Goal: Task Accomplishment & Management: Manage account settings

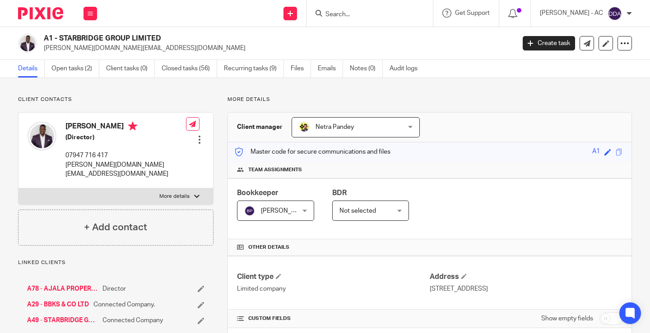
click at [363, 14] on input "Search" at bounding box center [364, 15] width 81 height 8
click at [375, 15] on input "Search" at bounding box center [364, 15] width 81 height 8
paste input "K54 - LUCY KESHINRO"
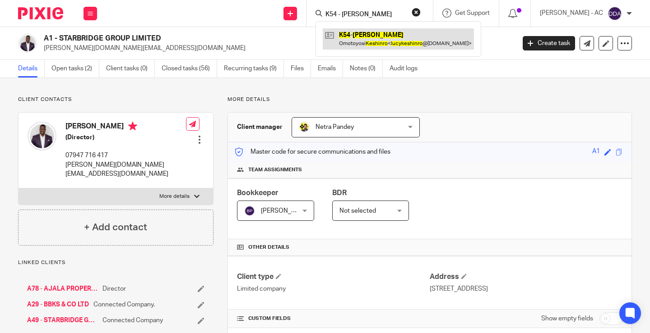
type input "K54 - LUCY KESHINRO"
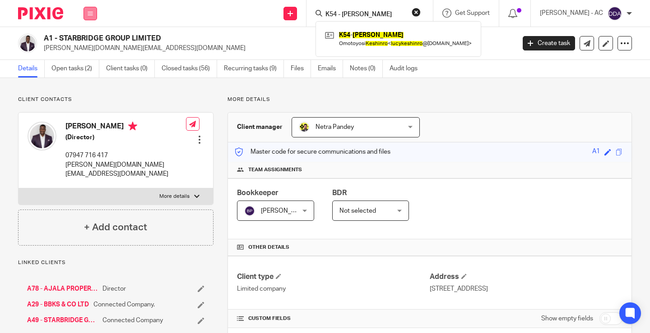
click at [93, 14] on button at bounding box center [90, 14] width 14 height 14
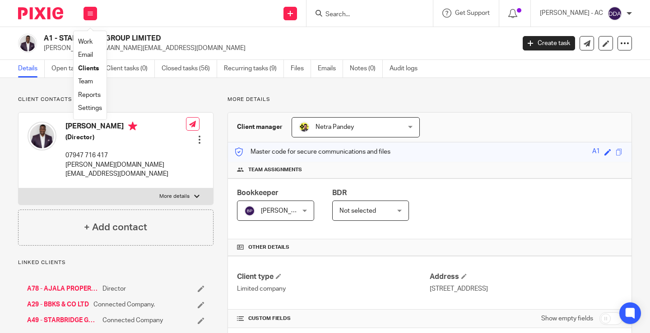
click at [350, 17] on input "Search" at bounding box center [364, 15] width 81 height 8
paste input "U2"
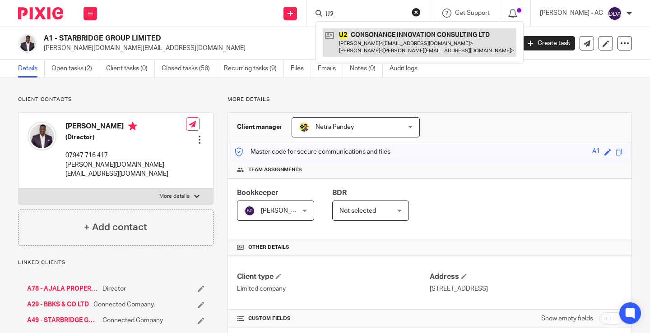
type input "U2"
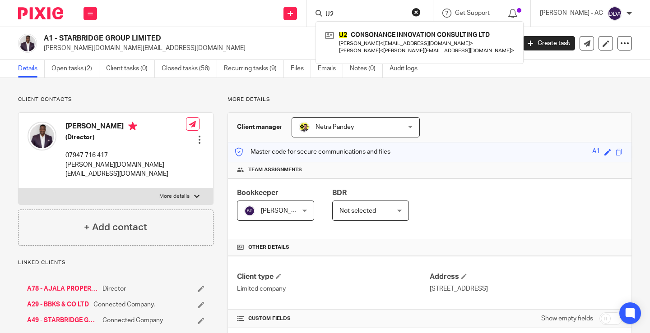
drag, startPoint x: 349, startPoint y: 13, endPoint x: 313, endPoint y: 10, distance: 35.7
click at [314, 11] on div "Send new email Create task Add client Request signature U2 U2 - CONSONANCE INNO…" at bounding box center [378, 13] width 544 height 27
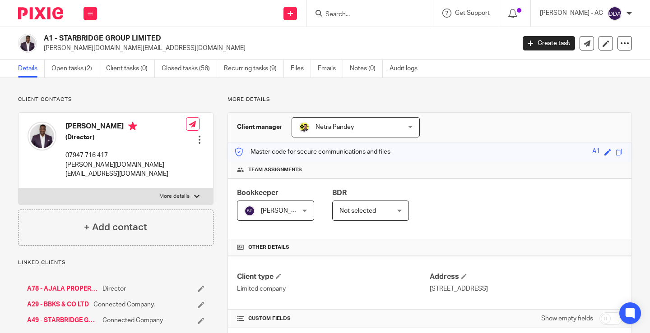
paste input "U9"
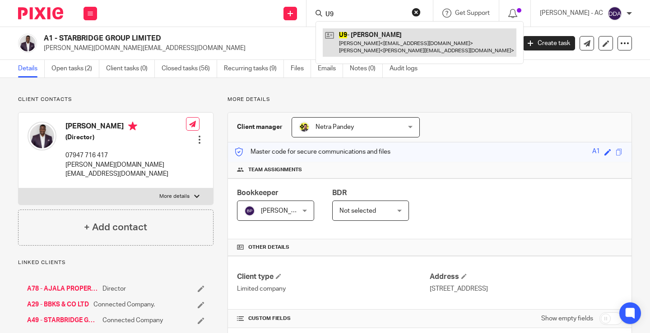
type input "U9"
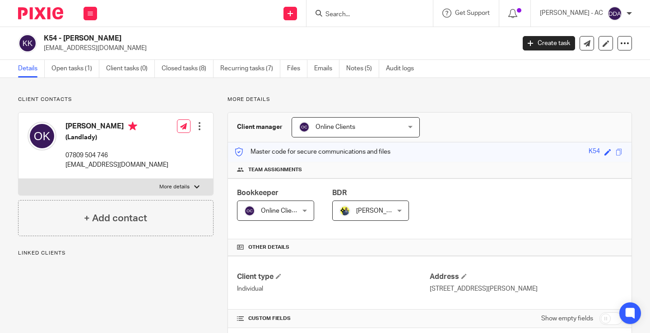
click at [333, 127] on span "Online Clients" at bounding box center [335, 127] width 40 height 6
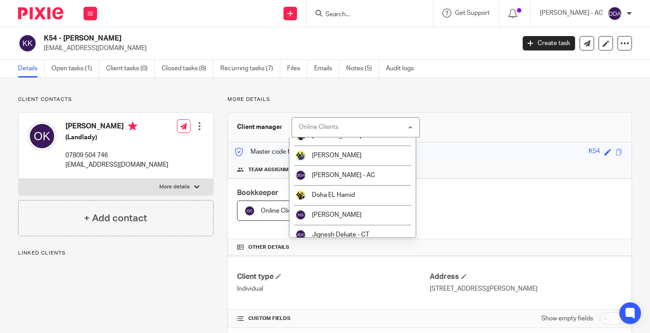
scroll to position [180, 0]
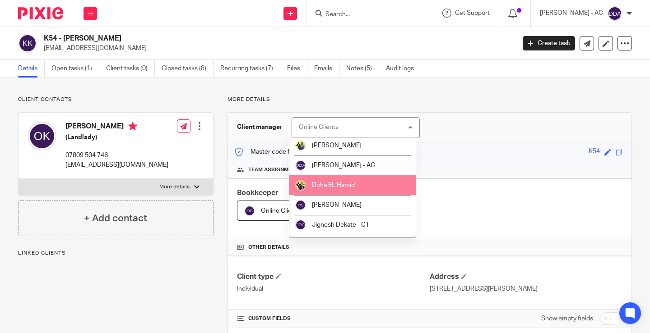
drag, startPoint x: 351, startPoint y: 189, endPoint x: 323, endPoint y: 203, distance: 32.1
click at [351, 189] on li "Doha EL Hamid" at bounding box center [352, 185] width 126 height 20
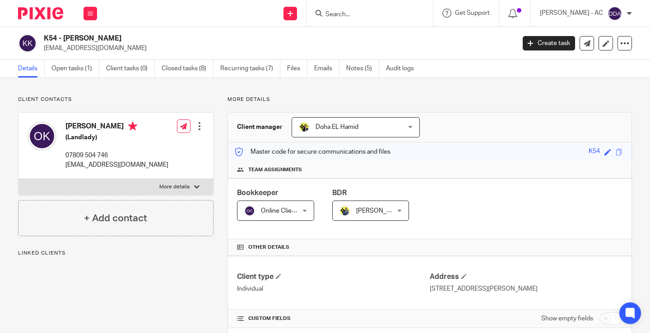
click at [291, 208] on span "Online Clients" at bounding box center [281, 211] width 40 height 6
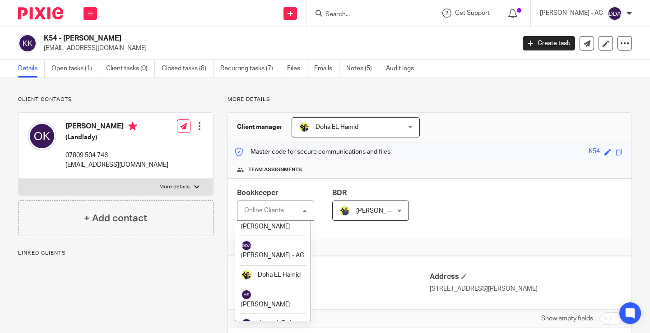
scroll to position [316, 0]
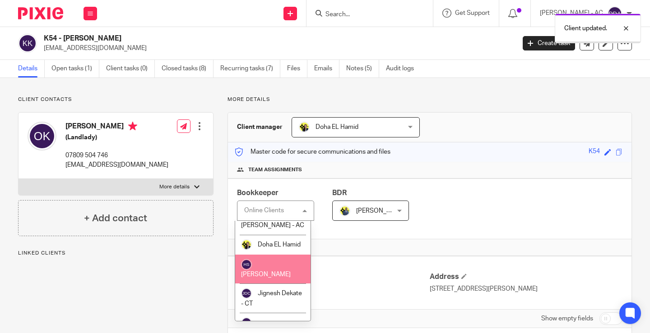
scroll to position [563, 0]
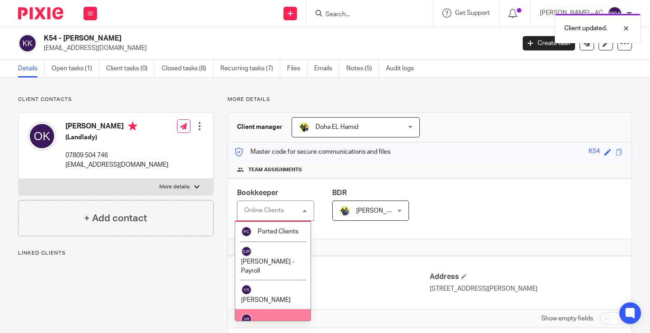
click at [262, 309] on li "[PERSON_NAME]" at bounding box center [272, 323] width 75 height 29
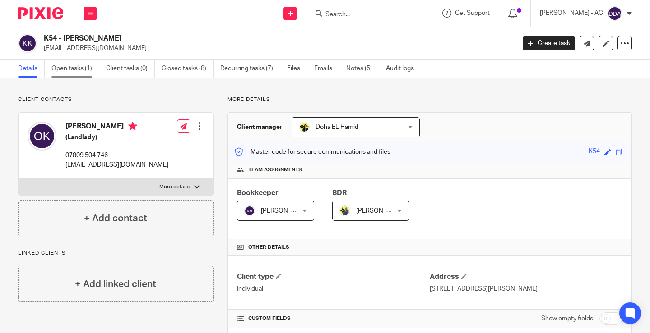
click at [77, 69] on link "Open tasks (1)" at bounding box center [75, 69] width 48 height 18
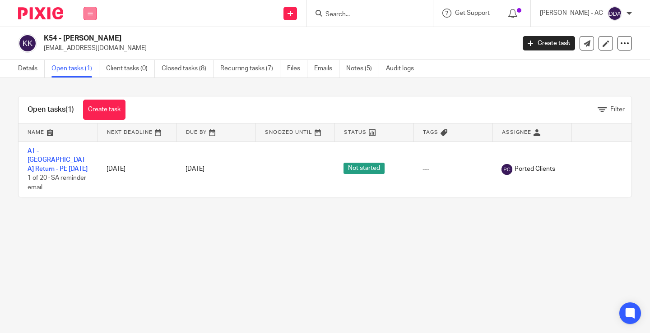
click at [92, 11] on icon at bounding box center [90, 13] width 5 height 5
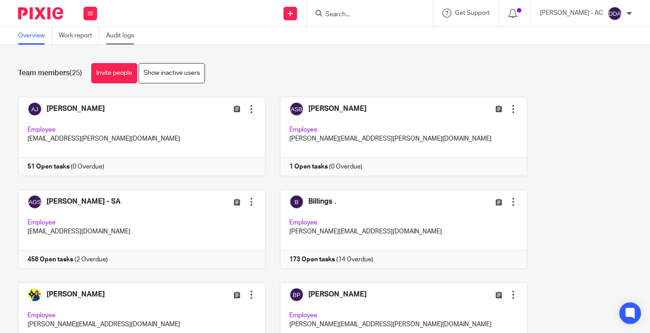
click at [130, 32] on link "Audit logs" at bounding box center [123, 36] width 35 height 18
click at [127, 41] on link "Audit logs" at bounding box center [123, 36] width 35 height 18
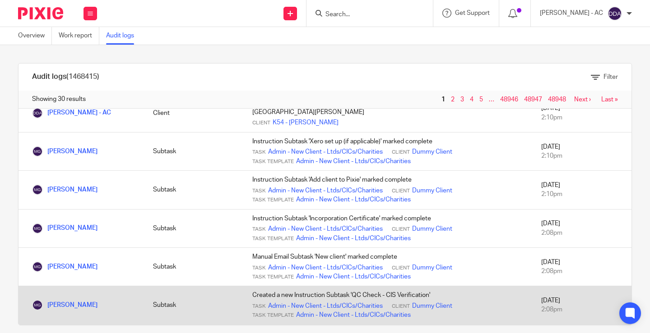
scroll to position [271, 0]
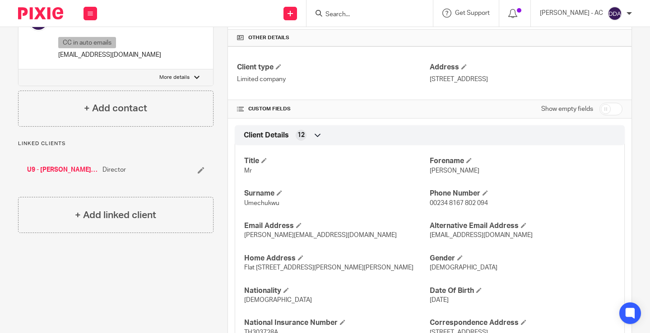
scroll to position [226, 0]
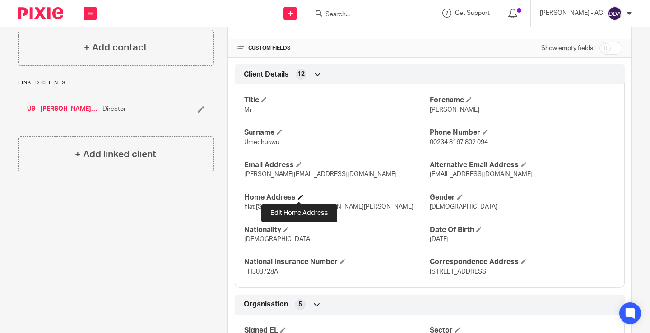
click at [298, 198] on span at bounding box center [300, 196] width 5 height 5
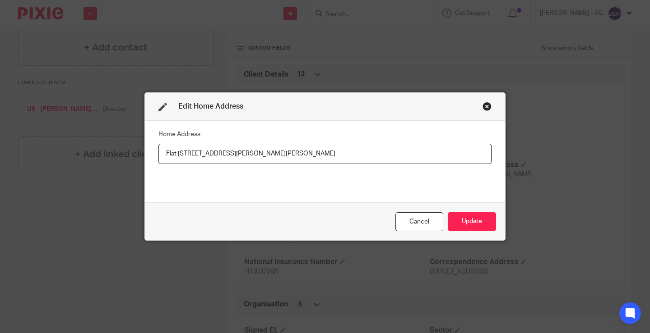
drag, startPoint x: 341, startPoint y: 159, endPoint x: 5, endPoint y: 159, distance: 336.1
click at [5, 159] on div "Edit Home Address Home Address Flat 801, Dillon House, 5 Bowen Drive, London, S…" at bounding box center [325, 166] width 650 height 333
type input "97 [GEOGRAPHIC_DATA], [STREET_ADDRESS]"
click at [465, 220] on button "Update" at bounding box center [471, 221] width 48 height 19
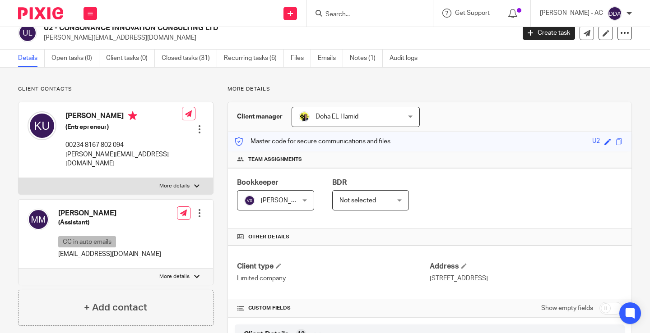
scroll to position [0, 0]
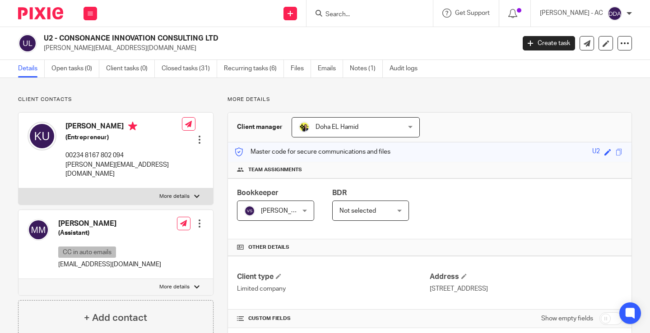
click at [198, 135] on div at bounding box center [199, 139] width 9 height 9
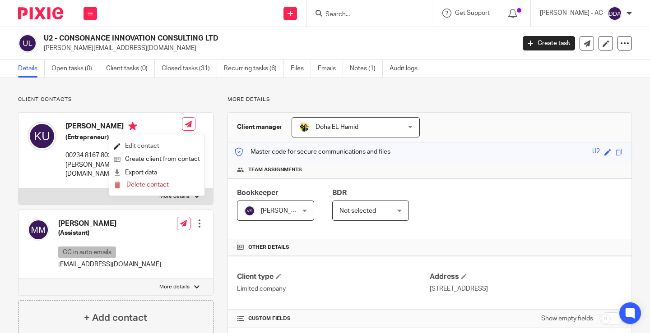
click at [161, 145] on link "Edit contact" at bounding box center [157, 146] width 86 height 13
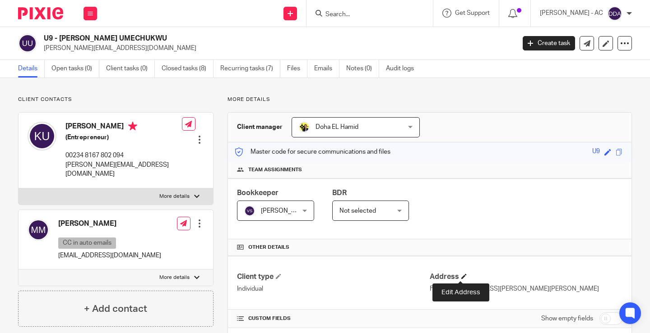
click at [461, 276] on span at bounding box center [463, 276] width 5 height 5
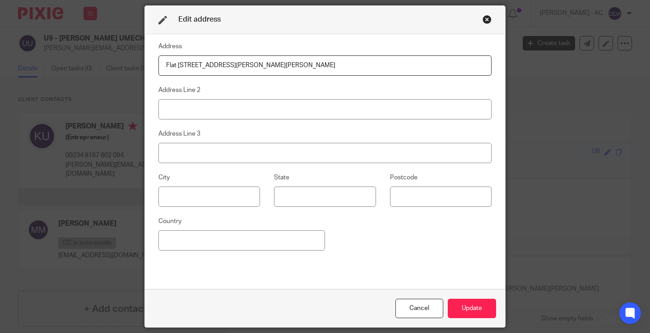
drag, startPoint x: 330, startPoint y: 65, endPoint x: 97, endPoint y: 65, distance: 232.8
click at [97, 65] on div "Edit address Address Flat 801, Dillon House, 5 Bowen Drive, London, SE7 7GB Add…" at bounding box center [325, 166] width 650 height 333
type input "97 [GEOGRAPHIC_DATA], [STREET_ADDRESS]"
click at [470, 300] on button "Update" at bounding box center [471, 308] width 48 height 19
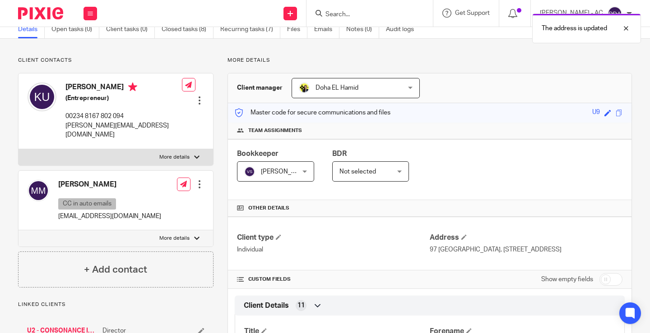
scroll to position [180, 0]
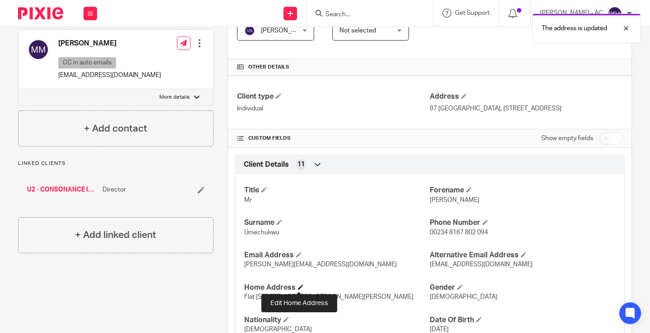
click at [298, 286] on span at bounding box center [300, 287] width 5 height 5
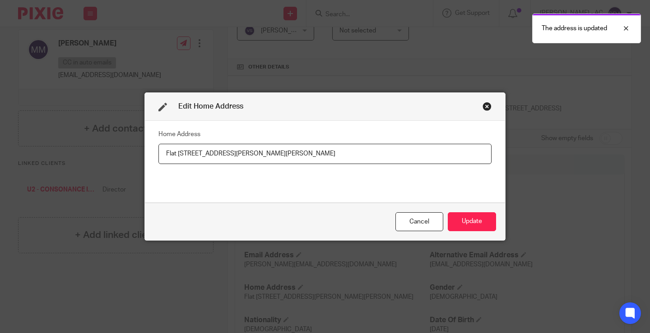
drag, startPoint x: 328, startPoint y: 155, endPoint x: 106, endPoint y: 129, distance: 223.0
click at [106, 129] on div "Edit Home Address Home Address [STREET_ADDRESS][PERSON_NAME][PERSON_NAME] Cance…" at bounding box center [325, 166] width 650 height 333
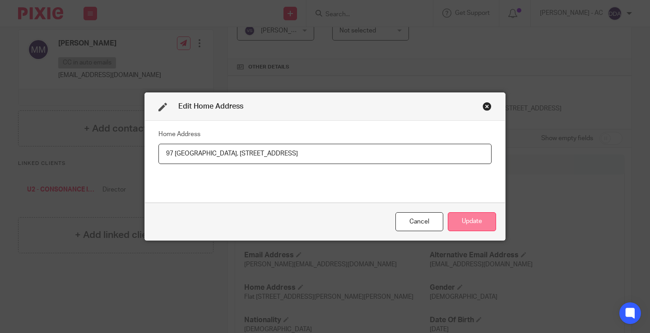
type input "97 [GEOGRAPHIC_DATA], [STREET_ADDRESS]"
click at [472, 216] on button "Update" at bounding box center [471, 221] width 48 height 19
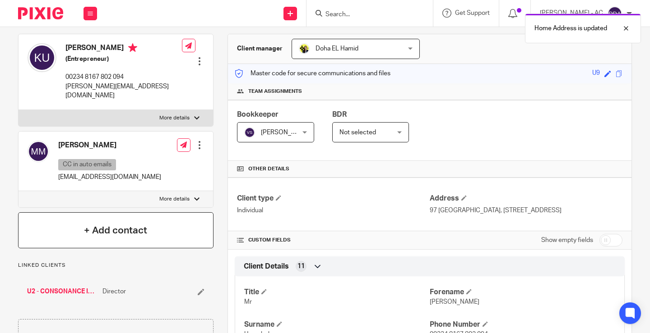
scroll to position [45, 0]
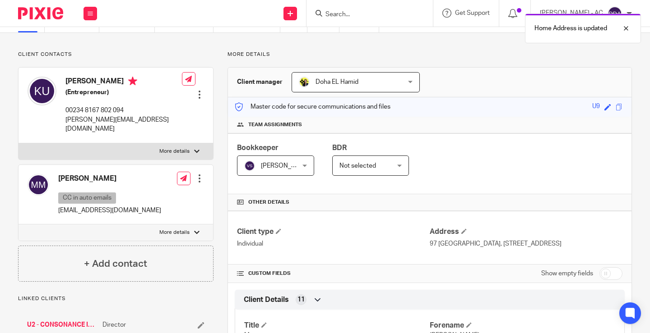
click at [199, 90] on div at bounding box center [199, 94] width 9 height 9
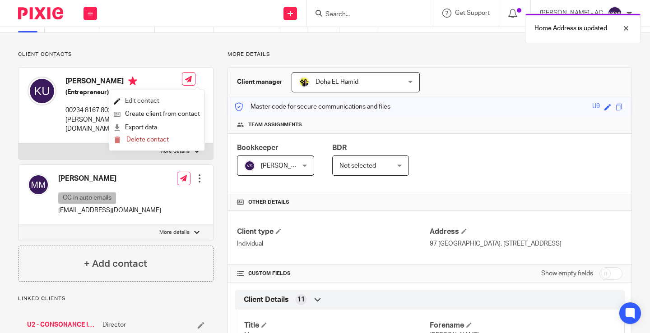
click at [156, 99] on link "Edit contact" at bounding box center [157, 101] width 86 height 13
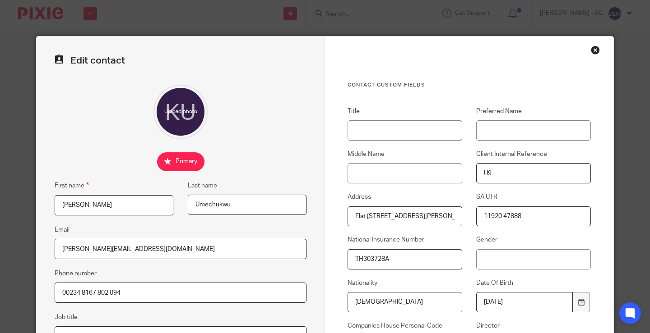
scroll to position [0, 58]
drag, startPoint x: 351, startPoint y: 215, endPoint x: 683, endPoint y: 226, distance: 332.2
click at [649, 226] on html "Work Email Clients Team Reports Settings Work Email Clients Team Reports Settin…" at bounding box center [325, 166] width 650 height 333
paste input "97 [GEOGRAPHIC_DATA], [STREET_ADDRESS]"
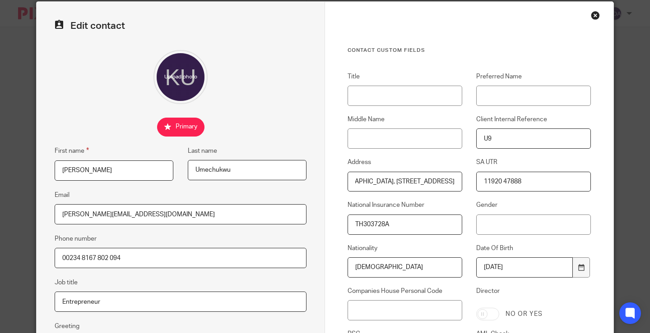
scroll to position [190, 0]
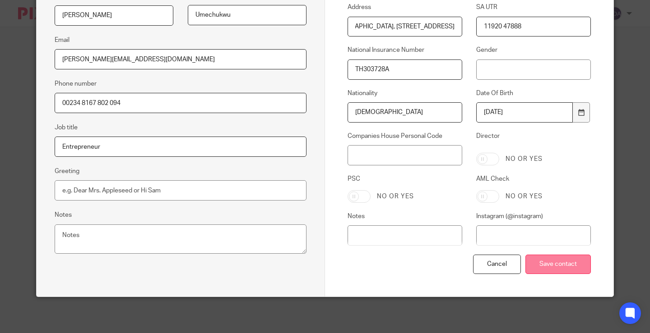
type input "97 [GEOGRAPHIC_DATA], [STREET_ADDRESS]"
click at [543, 262] on input "Save contact" at bounding box center [557, 264] width 65 height 19
click at [538, 268] on input "Save contact" at bounding box center [557, 264] width 65 height 19
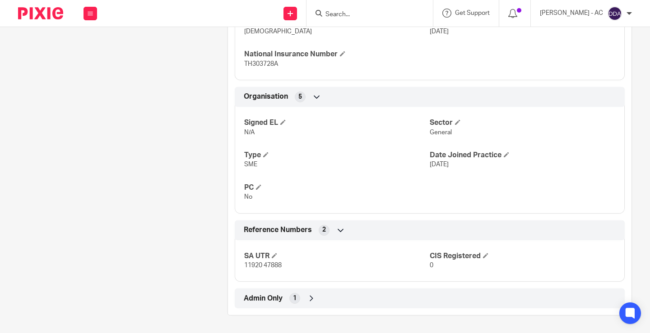
scroll to position [479, 0]
drag, startPoint x: 282, startPoint y: 270, endPoint x: 243, endPoint y: 267, distance: 38.9
click at [244, 267] on p "11920 47888" at bounding box center [336, 265] width 185 height 9
copy span "11920 47888"
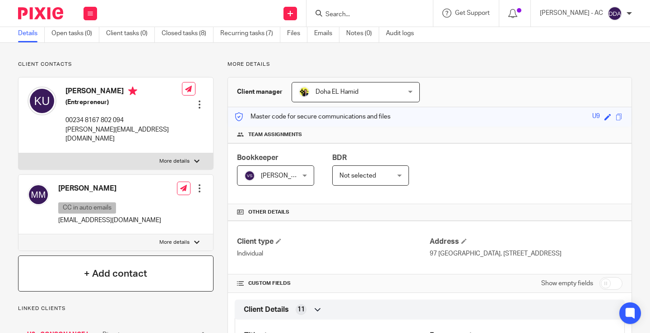
scroll to position [0, 0]
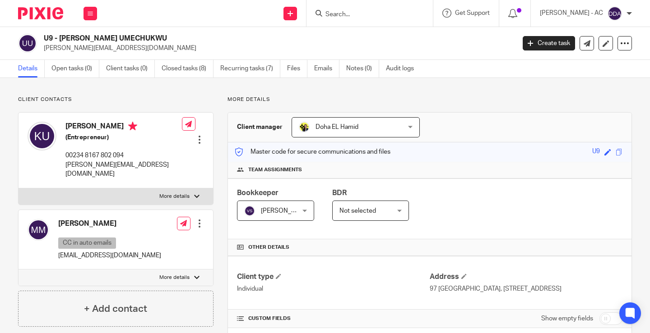
drag, startPoint x: 62, startPoint y: 39, endPoint x: 123, endPoint y: 32, distance: 61.8
click at [123, 32] on div "U9 - KELVIN UMECHUKWU kelvin@consonance.club Create task Update from Companies …" at bounding box center [325, 43] width 650 height 33
drag, startPoint x: 59, startPoint y: 35, endPoint x: 138, endPoint y: 35, distance: 78.5
click at [138, 35] on h2 "U9 - KELVIN UMECHUKWU" at bounding box center [230, 38] width 372 height 9
copy h2 "KELVIN UMECHUKWU"
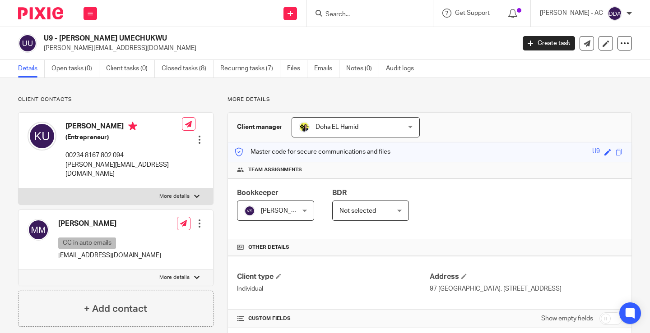
click at [60, 38] on h2 "U9 - KELVIN UMECHUKWU" at bounding box center [230, 38] width 372 height 9
drag, startPoint x: 60, startPoint y: 39, endPoint x: 132, endPoint y: 39, distance: 72.2
click at [132, 39] on h2 "U9 - KELVIN UMECHUKWU" at bounding box center [230, 38] width 372 height 9
copy h2 "KELVIN UMECHUKWU"
click at [195, 135] on div at bounding box center [199, 139] width 9 height 9
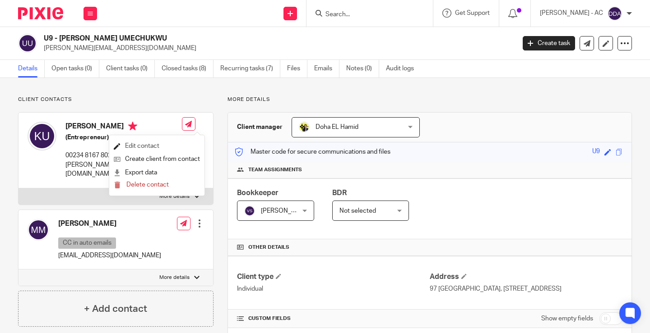
click at [144, 143] on link "Edit contact" at bounding box center [157, 146] width 86 height 13
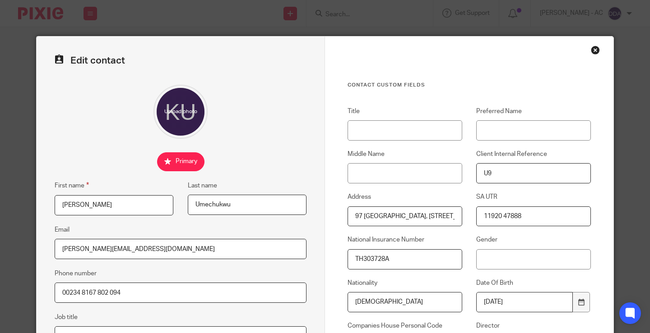
click at [594, 51] on div "Close this dialog window" at bounding box center [594, 50] width 9 height 9
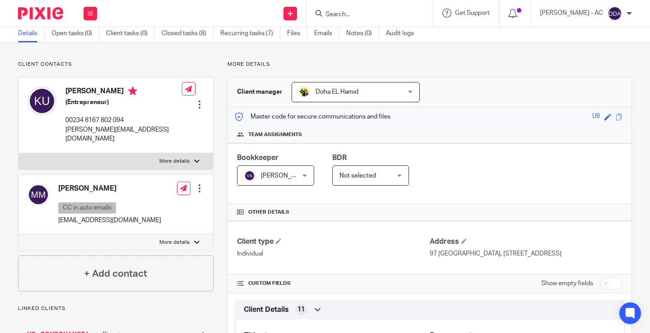
scroll to position [45, 0]
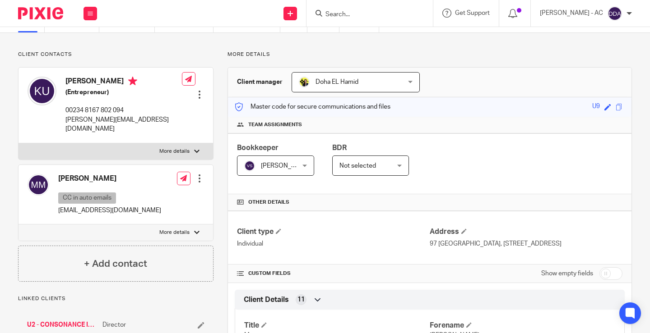
drag, startPoint x: 424, startPoint y: 244, endPoint x: 513, endPoint y: 250, distance: 89.1
click at [479, 250] on div "Client type Individual Address [STREET_ADDRESS]" at bounding box center [429, 238] width 403 height 54
click at [548, 225] on div "Client type Individual Address [STREET_ADDRESS]" at bounding box center [429, 238] width 403 height 54
drag, startPoint x: 577, startPoint y: 245, endPoint x: 426, endPoint y: 245, distance: 151.6
click at [429, 245] on p "97 [GEOGRAPHIC_DATA], [STREET_ADDRESS]" at bounding box center [525, 244] width 193 height 9
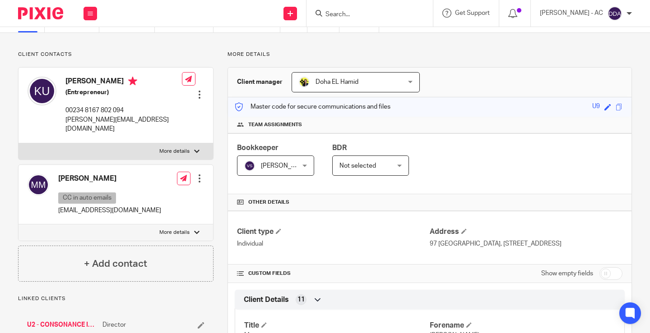
copy p "97 [GEOGRAPHIC_DATA], [STREET_ADDRESS]"
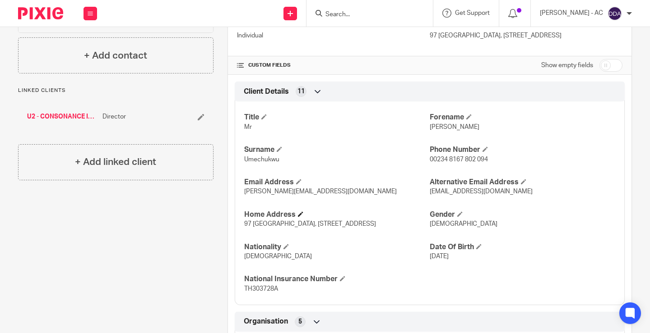
scroll to position [0, 0]
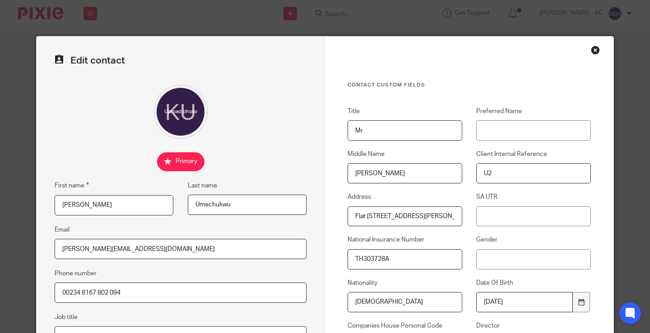
scroll to position [0, 58]
drag, startPoint x: 350, startPoint y: 213, endPoint x: 528, endPoint y: 249, distance: 181.7
click at [528, 249] on div "Title Mr Preferred Name Middle Name [PERSON_NAME] Client Internal Reference U2 …" at bounding box center [461, 276] width 257 height 338
paste input "97 [GEOGRAPHIC_DATA], [STREET_ADDRESS]"
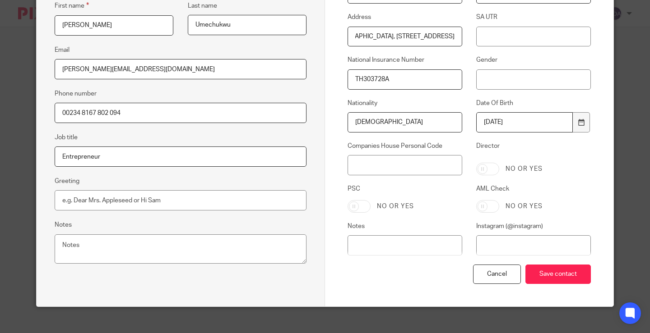
scroll to position [180, 0]
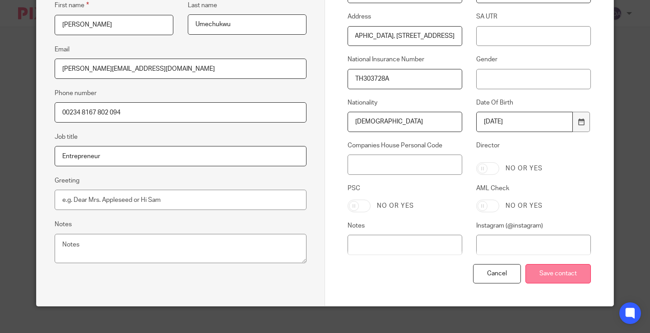
type input "97 [GEOGRAPHIC_DATA], [STREET_ADDRESS]"
click at [538, 277] on input "Save contact" at bounding box center [557, 273] width 65 height 19
click at [538, 276] on input "Save contact" at bounding box center [557, 273] width 65 height 19
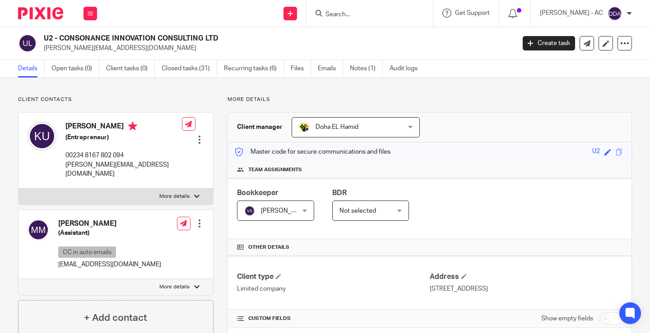
drag, startPoint x: 60, startPoint y: 36, endPoint x: 217, endPoint y: 30, distance: 156.6
click at [217, 30] on div "U2 - CONSONANCE INNOVATION CONSULTING LTD [PERSON_NAME][EMAIL_ADDRESS][DOMAIN_N…" at bounding box center [325, 43] width 650 height 33
copy h2 "CONSONANCE INNOVATION CONSULTING LTD"
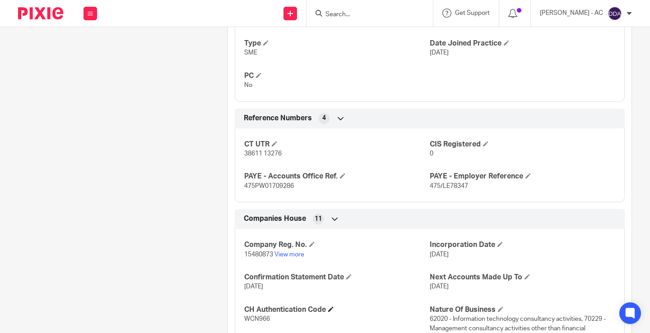
scroll to position [677, 0]
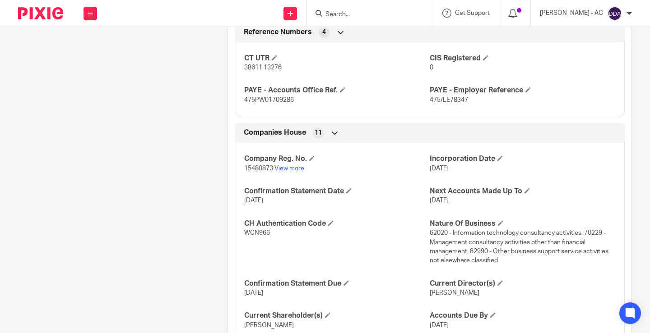
click at [254, 166] on span "15480873" at bounding box center [258, 169] width 29 height 6
copy p "15480873"
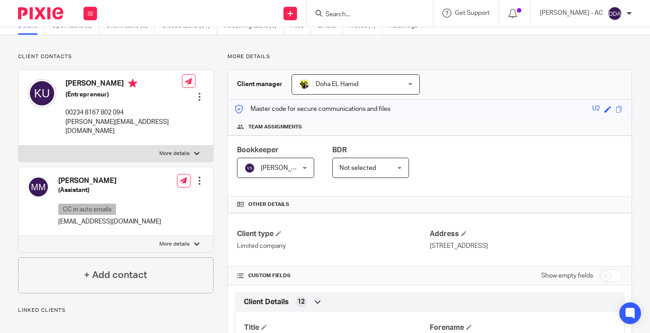
scroll to position [0, 0]
